Goal: Navigation & Orientation: Find specific page/section

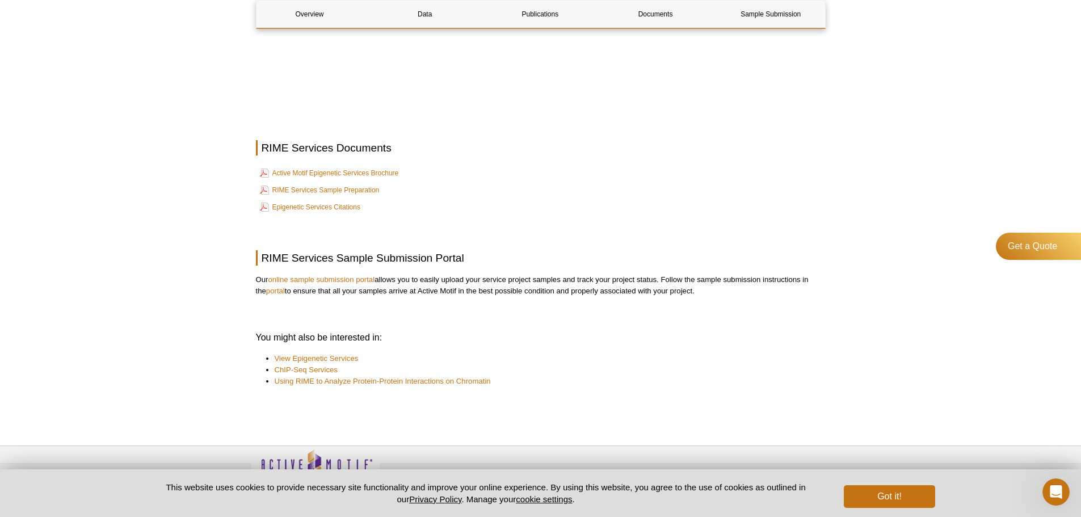
scroll to position [2595, 0]
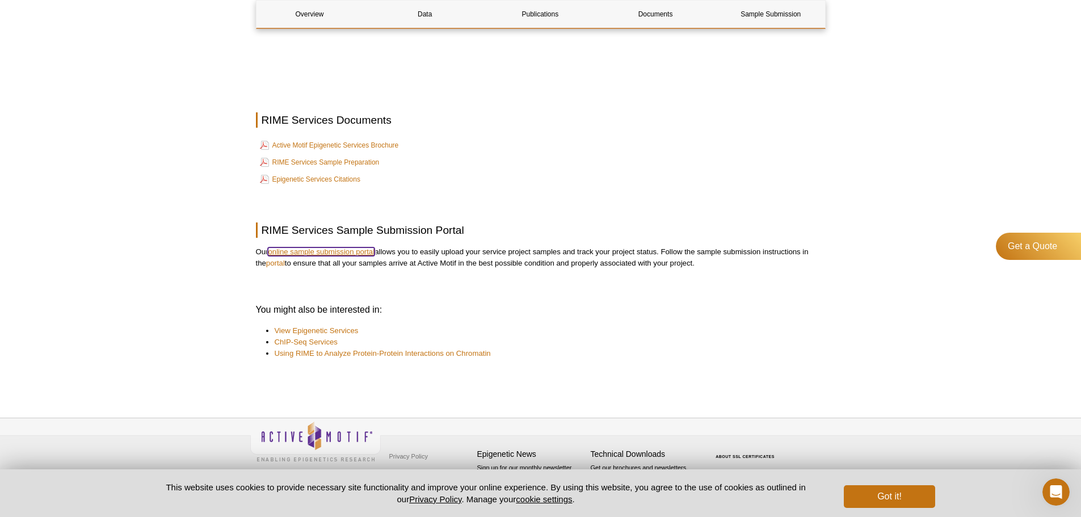
click at [333, 249] on link "online sample submission portal" at bounding box center [321, 251] width 107 height 9
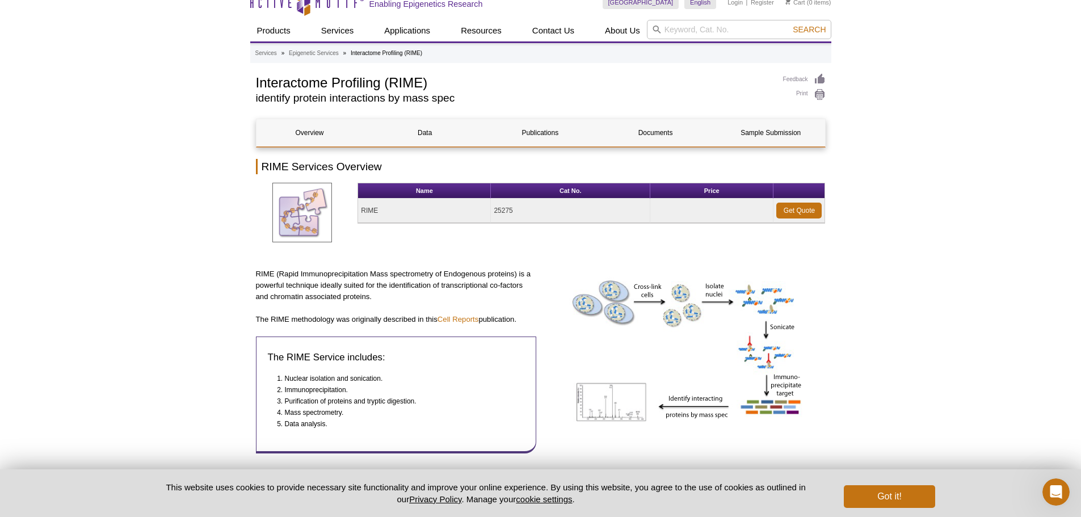
scroll to position [0, 0]
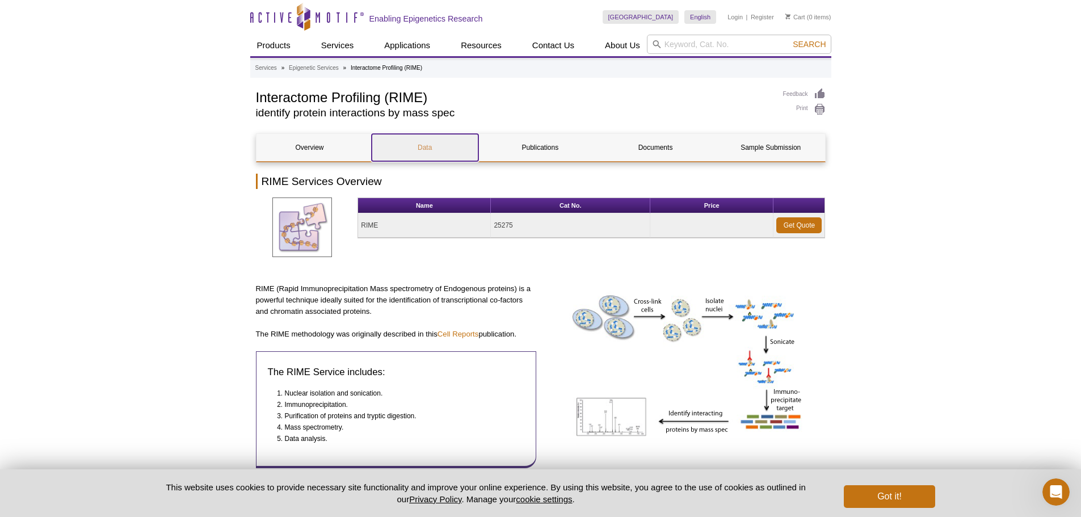
click at [439, 140] on link "Data" at bounding box center [425, 147] width 107 height 27
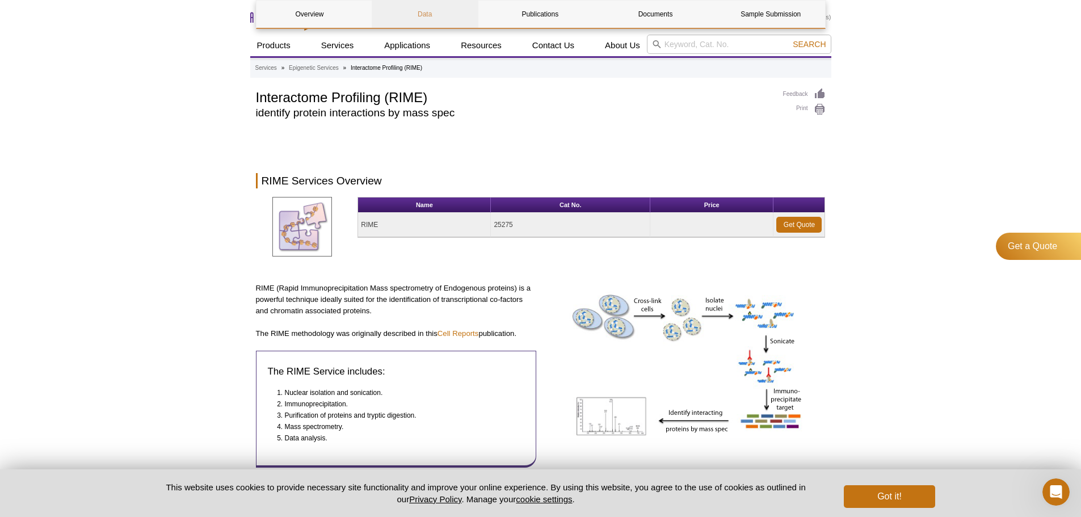
scroll to position [892, 0]
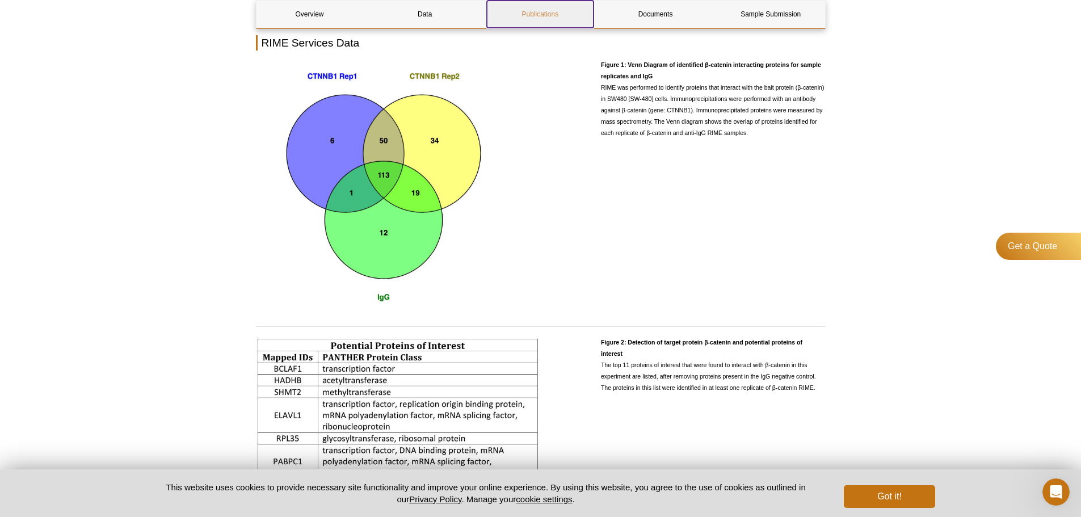
click at [557, 6] on link "Publications" at bounding box center [540, 14] width 107 height 27
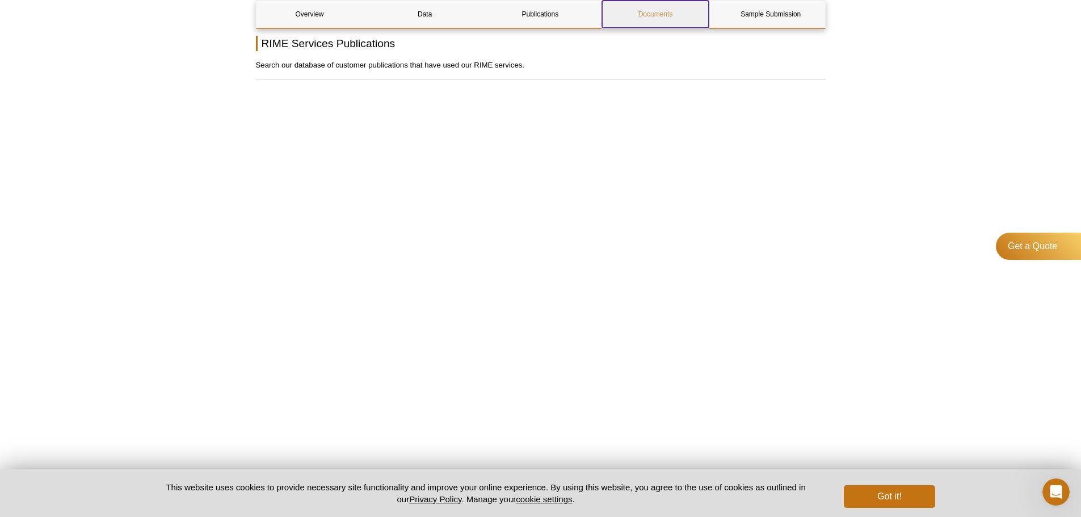
click at [655, 16] on link "Documents" at bounding box center [655, 14] width 107 height 27
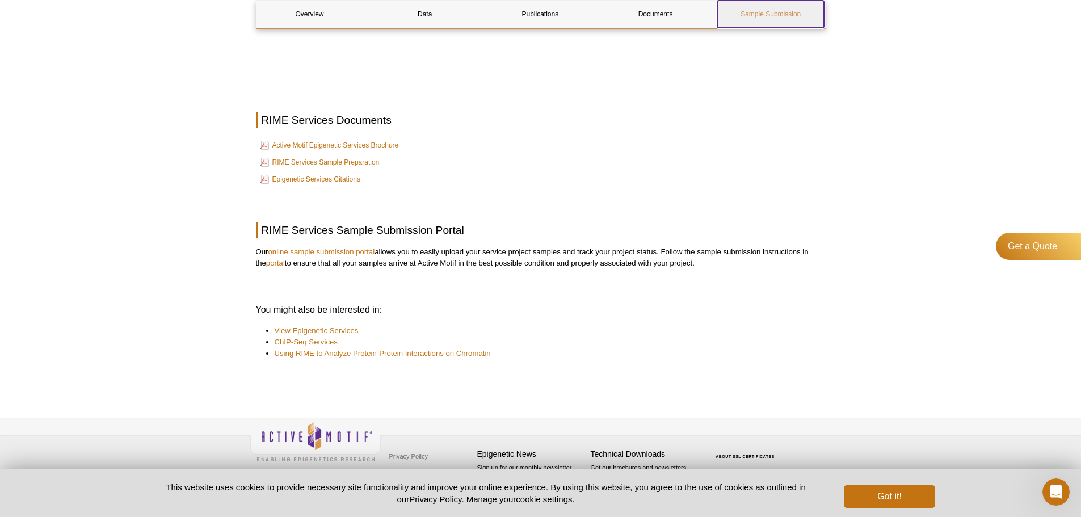
click at [762, 27] on link "Sample Submission" at bounding box center [770, 14] width 107 height 27
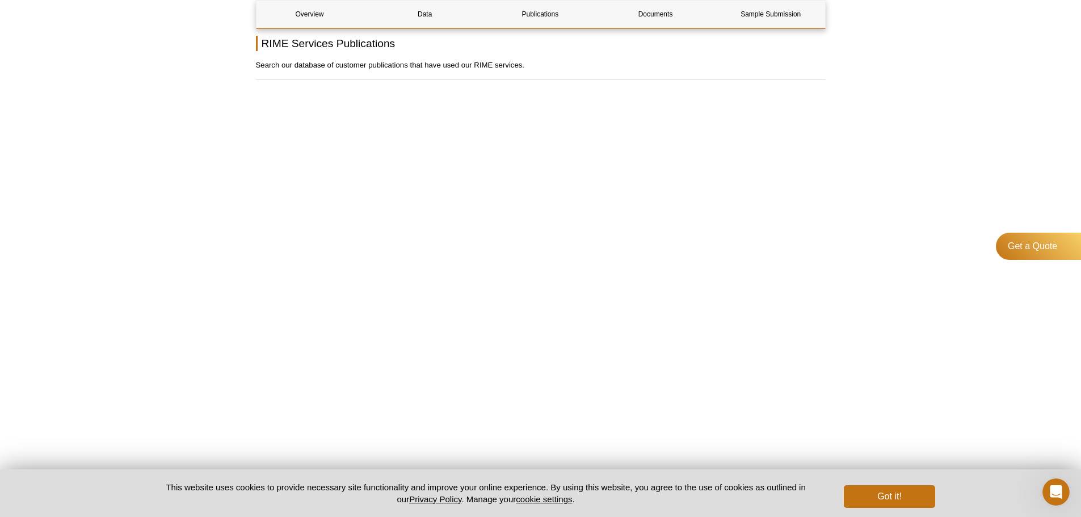
scroll to position [892, 0]
